Goal: Information Seeking & Learning: Understand process/instructions

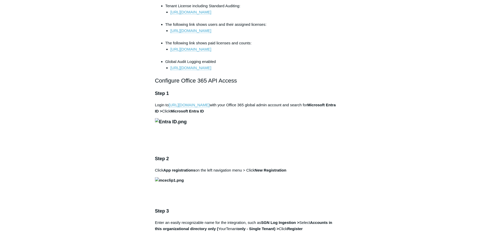
scroll to position [413, 0]
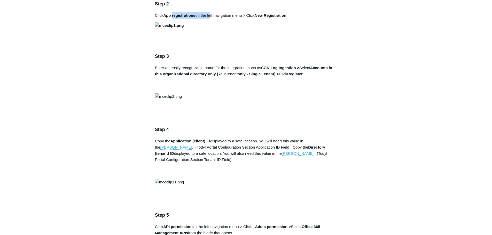
drag, startPoint x: 173, startPoint y: 104, endPoint x: 211, endPoint y: 104, distance: 37.7
click at [211, 19] on p "Click App registrations on the left navigation menu > Click New Registration" at bounding box center [246, 15] width 182 height 6
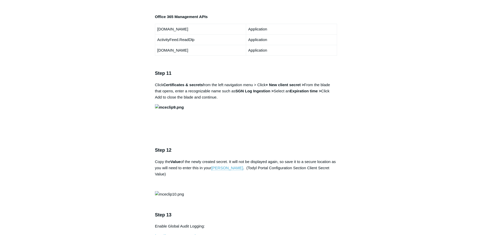
scroll to position [981, 0]
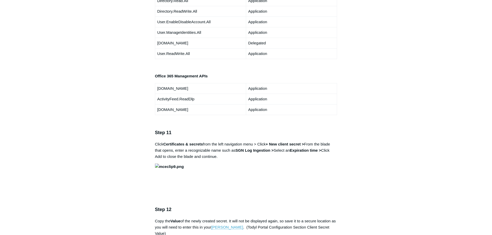
drag, startPoint x: 132, startPoint y: 171, endPoint x: 127, endPoint y: 150, distance: 21.2
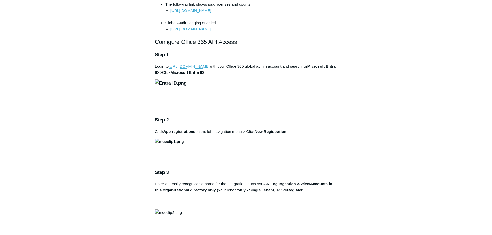
scroll to position [371, 0]
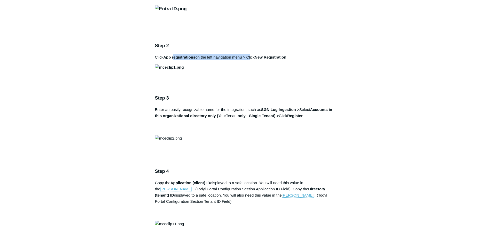
drag, startPoint x: 187, startPoint y: 149, endPoint x: 234, endPoint y: 154, distance: 46.7
click at [251, 60] on p "Click App registrations on the left navigation menu > Click New Registration" at bounding box center [246, 57] width 182 height 6
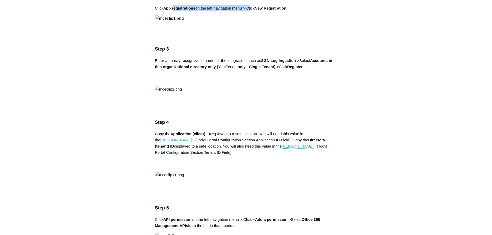
scroll to position [500, 0]
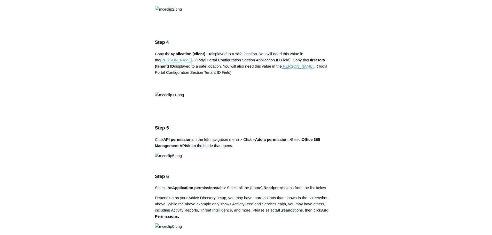
drag, startPoint x: 262, startPoint y: 166, endPoint x: 329, endPoint y: 169, distance: 67.4
drag, startPoint x: 170, startPoint y: 174, endPoint x: 211, endPoint y: 174, distance: 41.0
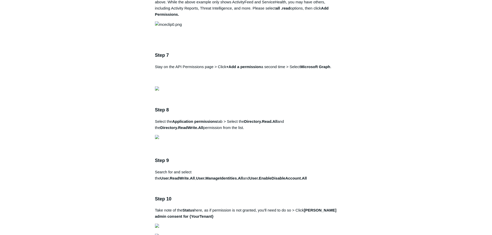
scroll to position [831, 0]
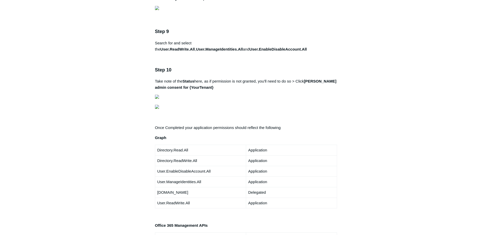
drag, startPoint x: 115, startPoint y: 160, endPoint x: 116, endPoint y: 157, distance: 3.2
click at [115, 160] on aside "Articles in this section 1Password SIEM Integration Amazon Web Service (AWS) Cl…" at bounding box center [121, 110] width 51 height 1790
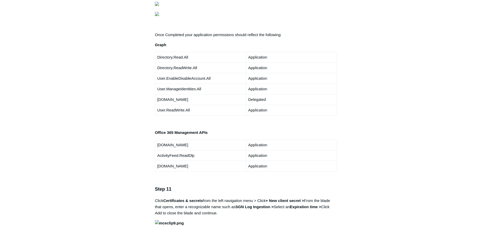
scroll to position [934, 0]
